Goal: Task Accomplishment & Management: Use online tool/utility

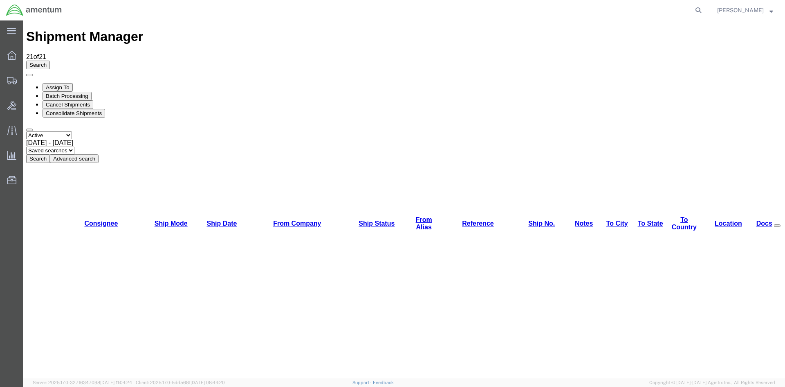
click at [50, 154] on button "Search" at bounding box center [38, 158] width 24 height 9
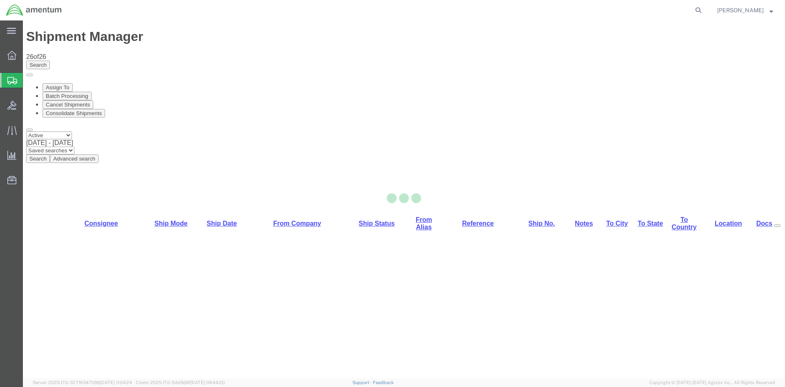
select select "42668"
select select "42744"
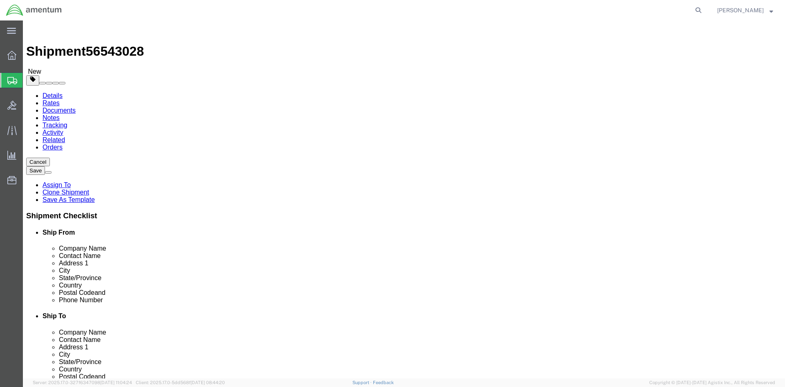
click button "Rate Shipment"
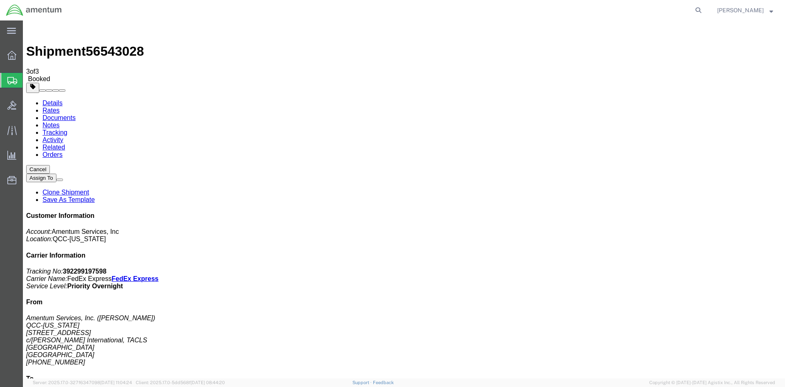
drag, startPoint x: 290, startPoint y: 145, endPoint x: 329, endPoint y: 145, distance: 38.9
copy td "392299197598"
drag, startPoint x: 34, startPoint y: 199, endPoint x: 342, endPoint y: 144, distance: 312.8
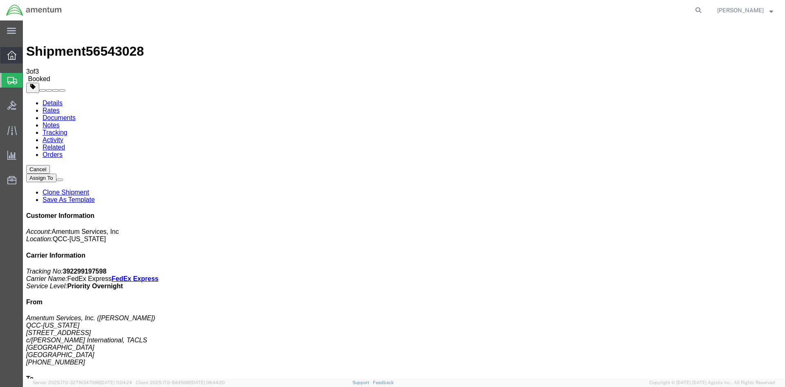
click at [28, 59] on span "Overview" at bounding box center [25, 55] width 6 height 16
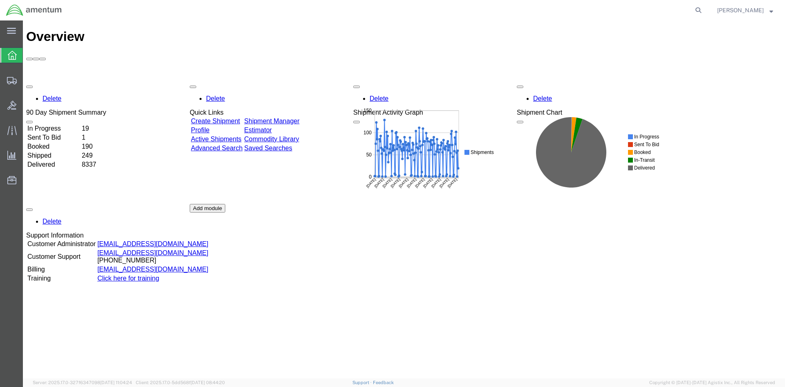
click at [299, 117] on link "Shipment Manager" at bounding box center [271, 120] width 55 height 7
